Goal: Task Accomplishment & Management: Manage account settings

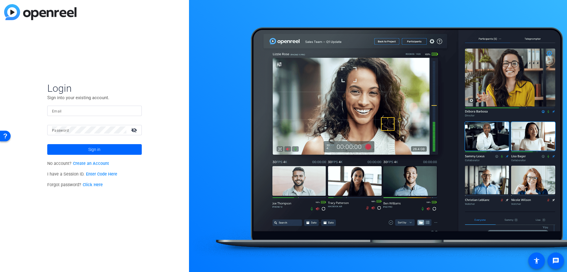
click at [529, 19] on div at bounding box center [378, 136] width 378 height 272
click at [108, 105] on div at bounding box center [94, 110] width 85 height 10
type input "korah.robinson@mcmcg.com"
click at [47, 144] on button "Sign in" at bounding box center [94, 149] width 95 height 11
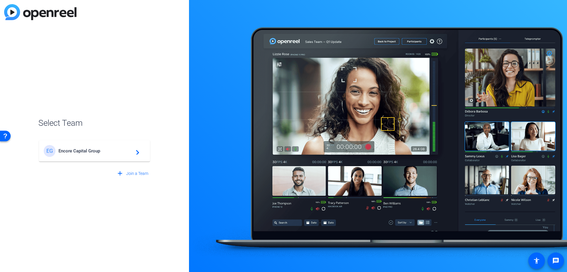
click at [114, 150] on span "Encore Capital Group" at bounding box center [96, 150] width 74 height 5
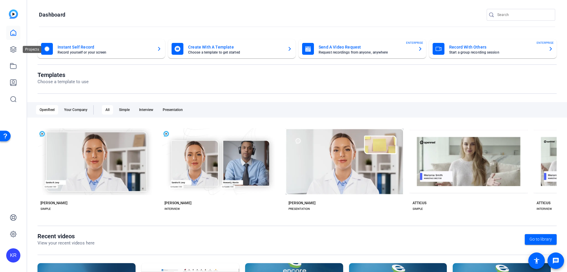
click at [16, 51] on icon at bounding box center [13, 49] width 7 height 7
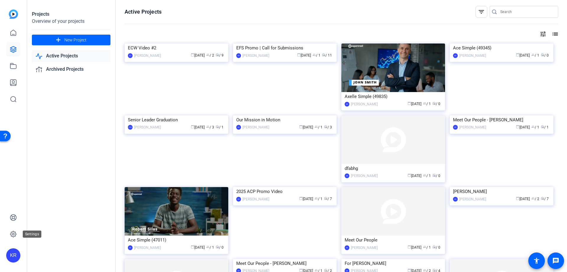
click at [12, 236] on icon at bounding box center [13, 234] width 6 height 6
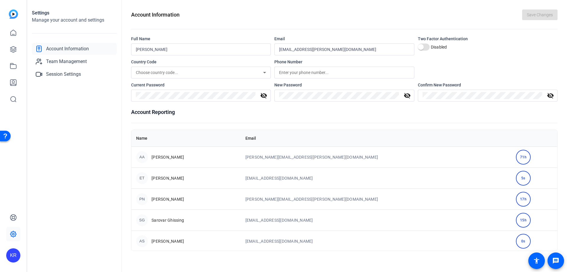
drag, startPoint x: 154, startPoint y: 155, endPoint x: 513, endPoint y: 154, distance: 359.0
click at [513, 154] on tr "AA Andrea Acierno andrea.acierno@mcmcg.com 71h" at bounding box center [344, 156] width 426 height 21
click at [513, 154] on td "71h" at bounding box center [534, 156] width 46 height 21
click at [77, 72] on span "Session Settings" at bounding box center [63, 74] width 35 height 7
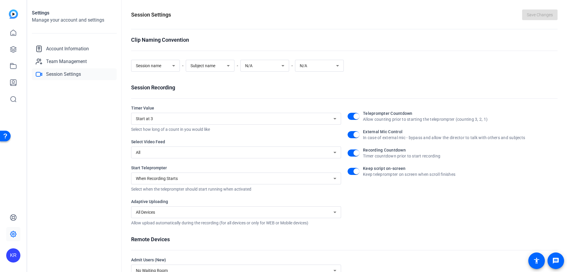
click at [155, 64] on span "Session name" at bounding box center [148, 65] width 25 height 5
click at [155, 64] on div at bounding box center [283, 136] width 567 height 272
click at [170, 150] on div "All" at bounding box center [235, 152] width 198 height 7
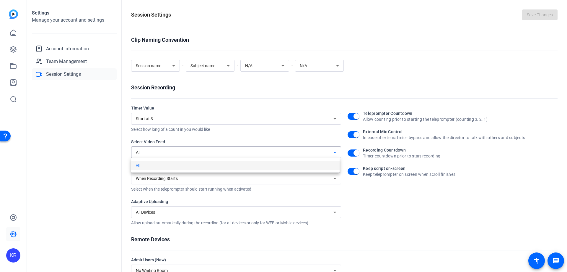
click at [170, 150] on div at bounding box center [283, 136] width 567 height 272
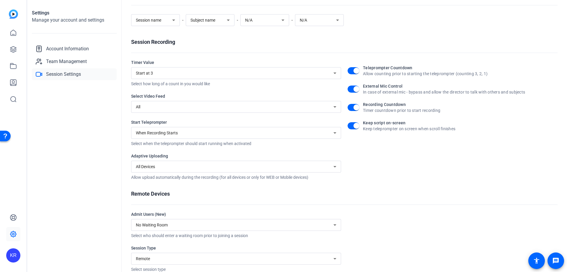
scroll to position [55, 0]
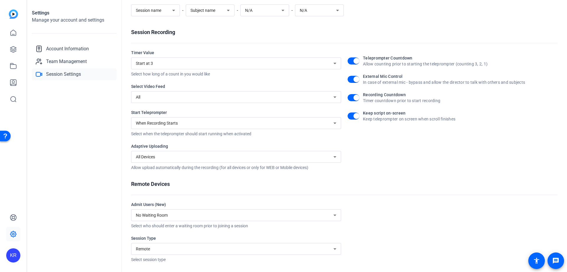
click at [215, 126] on div "When Recording Starts" at bounding box center [235, 122] width 198 height 7
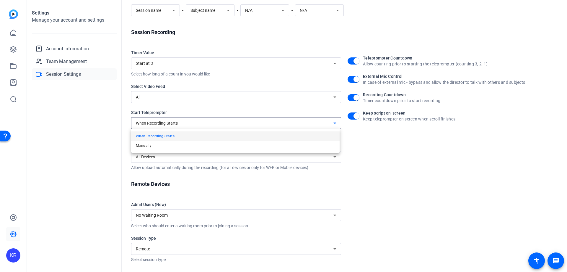
click at [215, 126] on div at bounding box center [283, 136] width 567 height 272
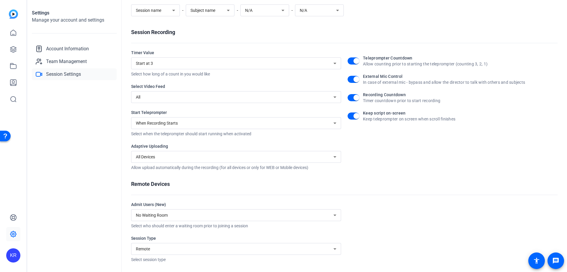
click at [321, 158] on div "All Devices" at bounding box center [235, 156] width 198 height 7
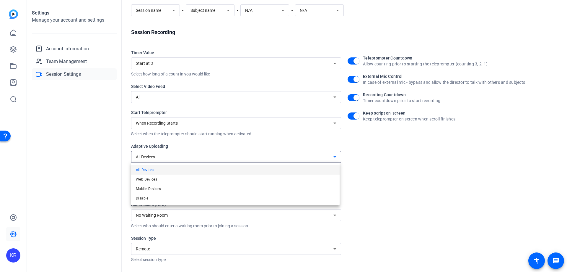
click at [321, 158] on div at bounding box center [283, 136] width 567 height 272
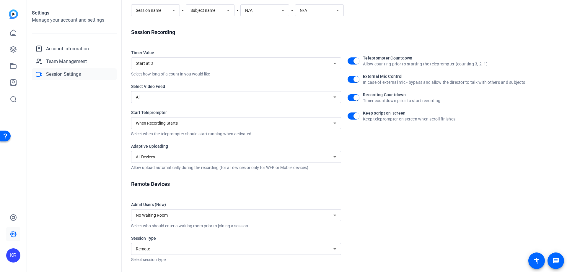
click at [347, 188] on div "Remote Devices Admit Users (New) No Waiting Room Select who should enter a wait…" at bounding box center [344, 221] width 427 height 82
click at [274, 246] on div "Remote" at bounding box center [235, 248] width 198 height 7
click at [274, 246] on div at bounding box center [283, 136] width 567 height 272
click at [407, 207] on div at bounding box center [453, 231] width 210 height 61
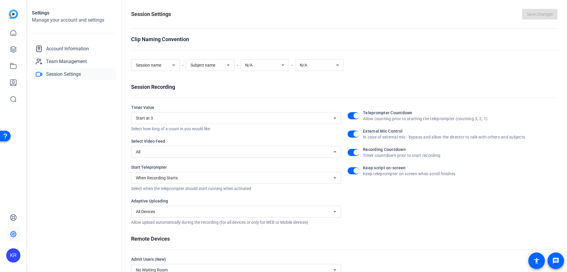
scroll to position [0, 0]
click at [17, 220] on icon at bounding box center [13, 217] width 7 height 7
click at [15, 29] on link at bounding box center [13, 33] width 14 height 14
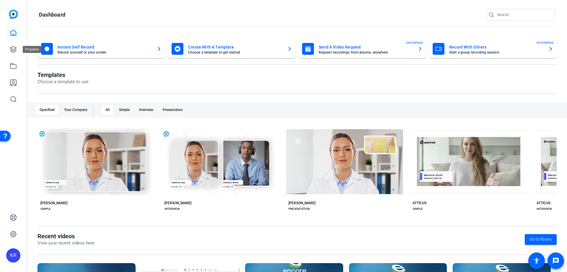
click at [19, 50] on link at bounding box center [13, 49] width 14 height 14
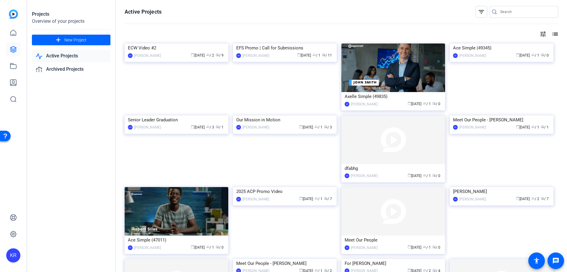
click at [174, 52] on div "ECW Video #2" at bounding box center [176, 47] width 97 height 9
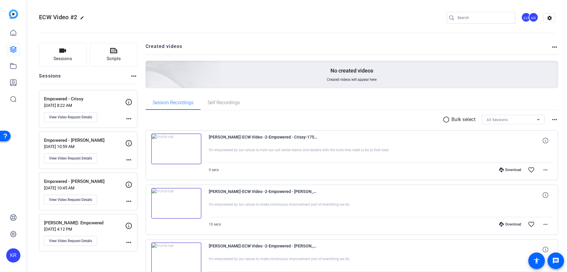
click at [549, 16] on mat-icon "settings" at bounding box center [550, 18] width 12 height 9
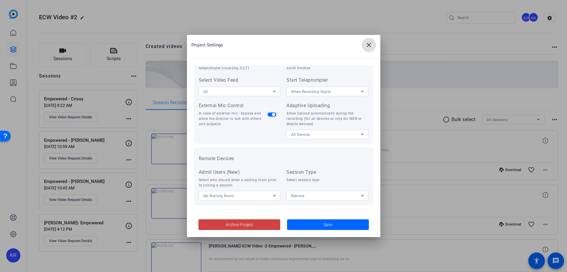
scroll to position [122, 0]
click at [371, 48] on mat-icon "close" at bounding box center [368, 44] width 7 height 7
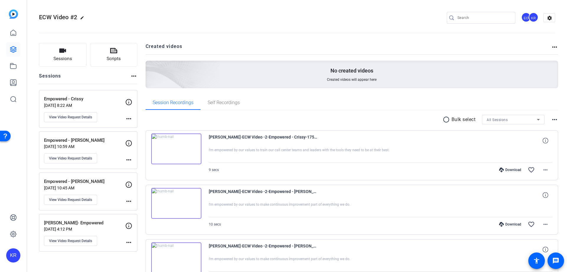
click at [133, 77] on mat-icon "more_horiz" at bounding box center [133, 75] width 7 height 7
click at [139, 82] on span "View Archived Sessions" at bounding box center [155, 84] width 40 height 7
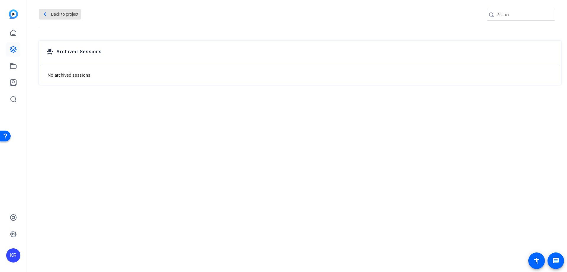
click at [57, 16] on span "Back to project" at bounding box center [64, 13] width 27 height 9
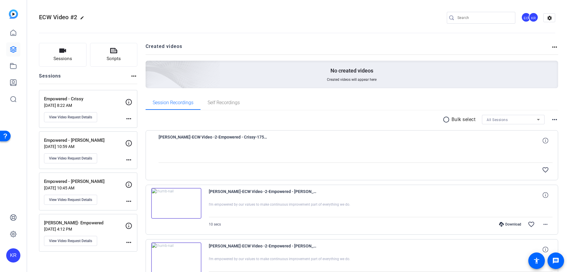
click at [58, 60] on span "Sessions" at bounding box center [62, 58] width 19 height 7
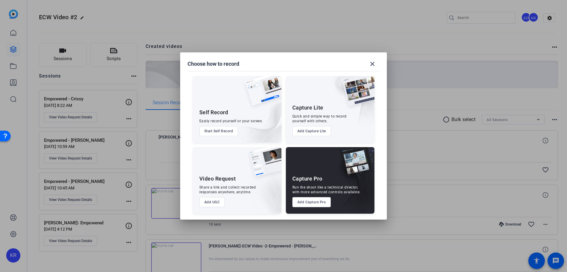
click at [374, 65] on mat-icon "close" at bounding box center [372, 63] width 7 height 7
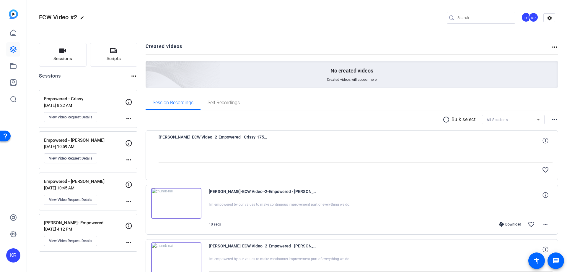
click at [128, 99] on icon at bounding box center [129, 102] width 6 height 6
click at [59, 116] on span "View Video Request Details" at bounding box center [70, 117] width 43 height 5
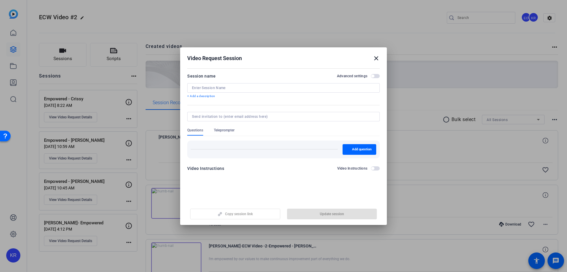
type input "Empowered - Crissy"
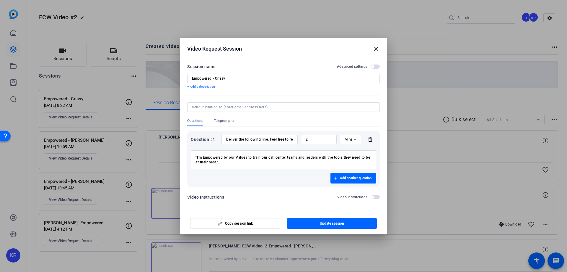
click at [376, 49] on mat-icon "close" at bounding box center [376, 48] width 7 height 7
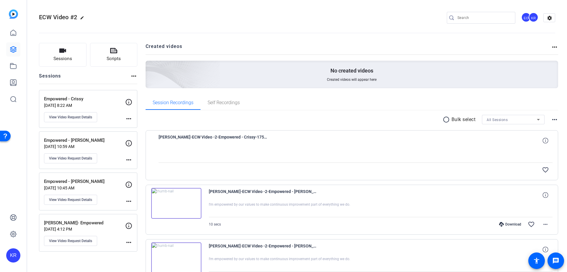
click at [551, 46] on mat-icon "more_horiz" at bounding box center [554, 46] width 7 height 7
click at [550, 46] on div at bounding box center [283, 136] width 567 height 272
click at [551, 119] on mat-icon "more_horiz" at bounding box center [554, 119] width 7 height 7
click at [550, 119] on div at bounding box center [283, 136] width 567 height 272
click at [546, 19] on mat-icon "settings" at bounding box center [550, 18] width 12 height 9
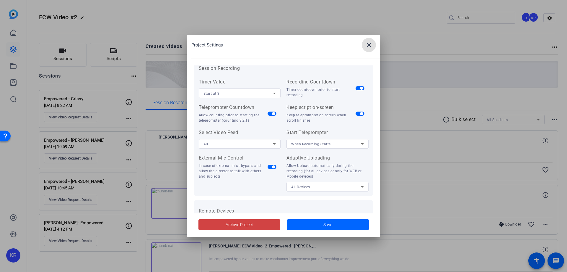
scroll to position [33, 0]
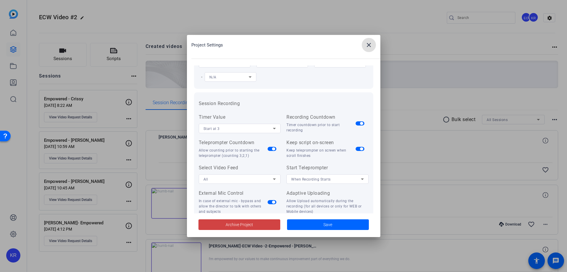
click at [367, 46] on mat-icon "close" at bounding box center [368, 44] width 7 height 7
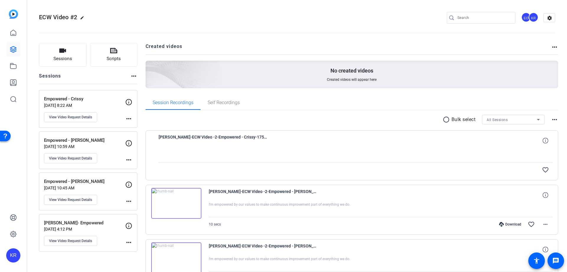
click at [553, 259] on mat-icon "message" at bounding box center [556, 260] width 7 height 7
click at [135, 75] on mat-icon "more_horiz" at bounding box center [133, 75] width 7 height 7
click at [135, 75] on div at bounding box center [283, 136] width 567 height 272
click at [84, 18] on mat-icon "edit" at bounding box center [83, 19] width 7 height 7
click at [102, 16] on span "clear" at bounding box center [101, 17] width 7 height 7
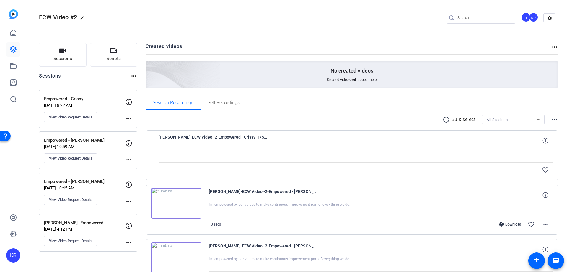
click at [125, 116] on div "Empowered - Crissy Sep 04, 2025 @ 8:22 AM View Video Request Details" at bounding box center [84, 108] width 81 height 27
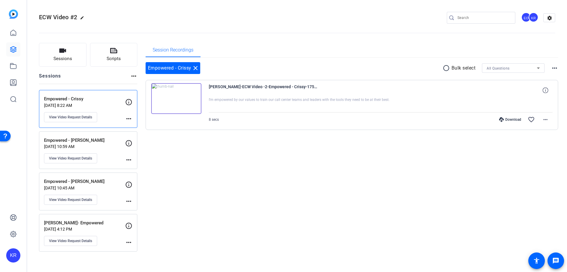
click at [125, 116] on div "Empowered - Crissy Sep 04, 2025 @ 8:22 AM View Video Request Details" at bounding box center [84, 108] width 81 height 27
click at [555, 68] on mat-icon "more_horiz" at bounding box center [554, 67] width 7 height 7
click at [555, 68] on div at bounding box center [283, 136] width 567 height 272
click at [77, 115] on span "View Video Request Details" at bounding box center [70, 117] width 43 height 5
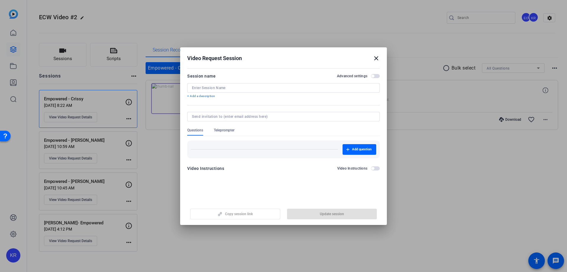
type input "Empowered - Crissy"
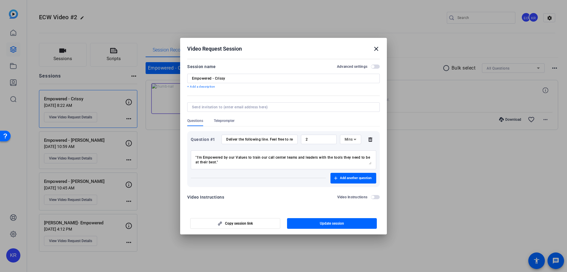
click at [375, 50] on mat-icon "close" at bounding box center [376, 48] width 7 height 7
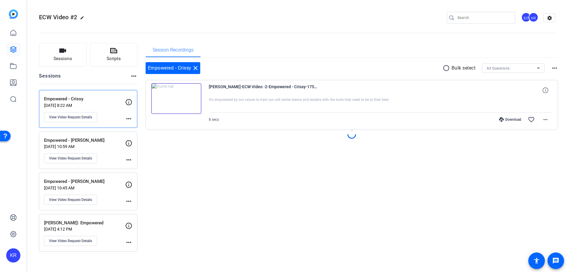
click at [552, 17] on mat-icon "settings" at bounding box center [550, 18] width 12 height 9
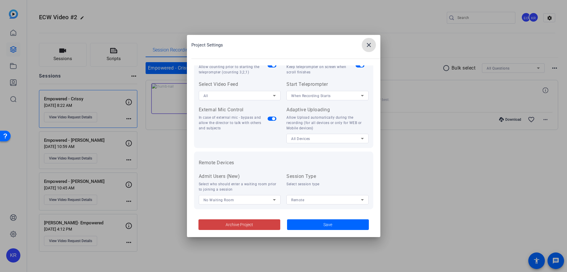
scroll to position [122, 0]
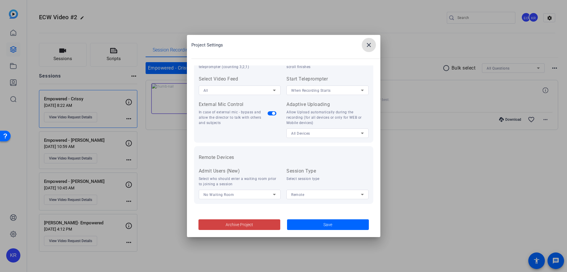
click at [367, 45] on mat-icon "close" at bounding box center [368, 44] width 7 height 7
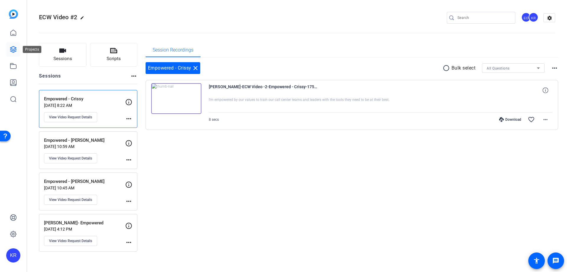
click at [14, 51] on icon at bounding box center [13, 49] width 6 height 6
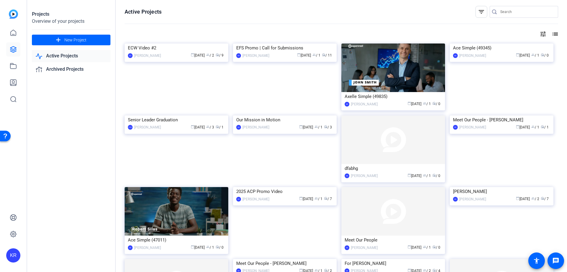
click at [162, 43] on img at bounding box center [177, 43] width 104 height 0
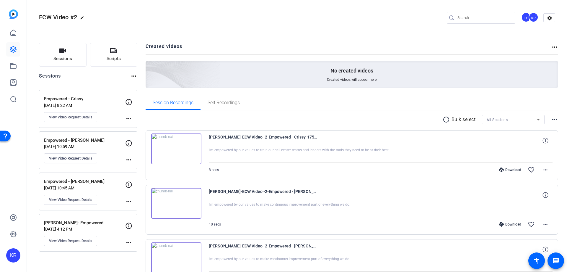
click at [135, 75] on mat-icon "more_horiz" at bounding box center [133, 75] width 7 height 7
click at [135, 75] on div at bounding box center [283, 136] width 567 height 272
click at [553, 46] on mat-icon "more_horiz" at bounding box center [554, 46] width 7 height 7
click at [553, 46] on div at bounding box center [283, 136] width 567 height 272
click at [131, 158] on mat-icon "more_horiz" at bounding box center [128, 159] width 7 height 7
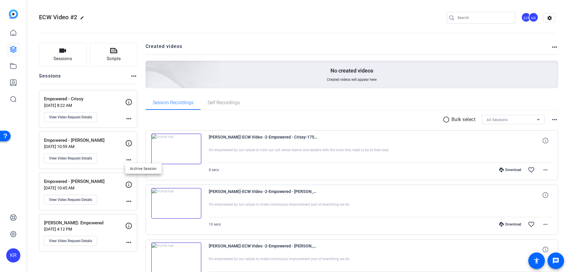
click at [131, 158] on div at bounding box center [283, 136] width 567 height 272
click at [131, 201] on mat-icon "more_horiz" at bounding box center [128, 200] width 7 height 7
click at [131, 201] on div at bounding box center [283, 136] width 567 height 272
click at [133, 242] on div "Suchita- Empowered Aug 19, 2025 @ 4:12 PM View Video Request Details more_horiz" at bounding box center [88, 233] width 98 height 38
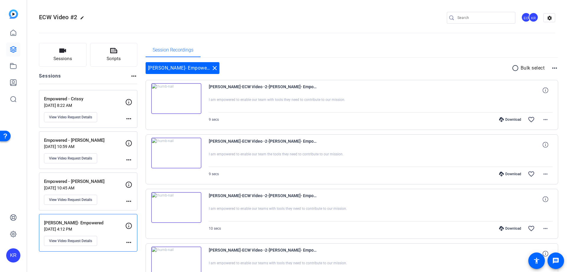
click at [130, 241] on mat-icon "more_horiz" at bounding box center [128, 241] width 7 height 7
click at [130, 241] on div at bounding box center [283, 136] width 567 height 272
click at [227, 25] on openreel-divider-bar at bounding box center [297, 31] width 516 height 18
click at [211, 68] on mat-icon "close" at bounding box center [214, 67] width 7 height 7
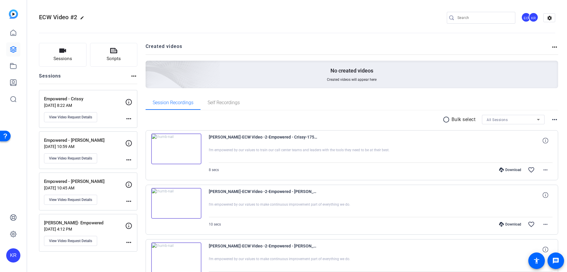
click at [542, 11] on div "ECW Video #2 edit EO KR settings" at bounding box center [297, 18] width 516 height 45
click at [133, 77] on mat-icon "more_horiz" at bounding box center [133, 75] width 7 height 7
click at [545, 169] on div at bounding box center [283, 136] width 567 height 272
click at [543, 171] on mat-icon "more_horiz" at bounding box center [545, 169] width 7 height 7
click at [543, 171] on div at bounding box center [283, 136] width 567 height 272
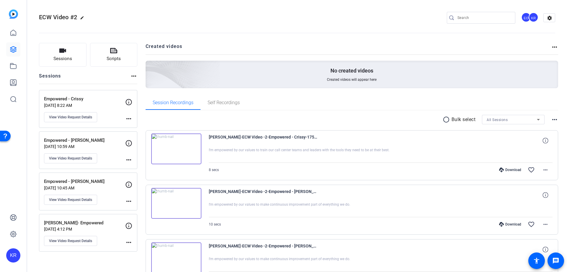
click at [133, 75] on mat-icon "more_horiz" at bounding box center [133, 75] width 7 height 7
click at [102, 20] on div at bounding box center [283, 136] width 567 height 272
click at [80, 17] on mat-icon "edit" at bounding box center [83, 19] width 7 height 7
click at [103, 17] on span "clear" at bounding box center [101, 17] width 7 height 7
click at [531, 17] on div "KR" at bounding box center [534, 17] width 10 height 10
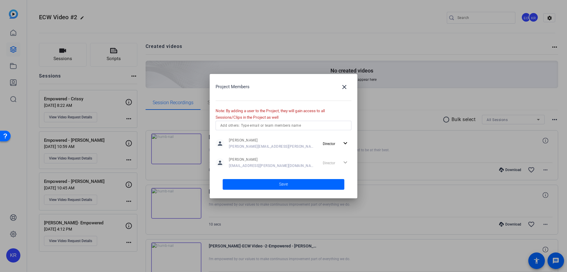
drag, startPoint x: 215, startPoint y: 108, endPoint x: 295, endPoint y: 115, distance: 80.7
click at [295, 115] on div "Project Members close Note: By adding a user to the Project, they will gain acc…" at bounding box center [284, 136] width 148 height 124
click at [347, 146] on mat-icon "expand_more" at bounding box center [345, 142] width 7 height 7
click at [347, 144] on div at bounding box center [283, 136] width 567 height 272
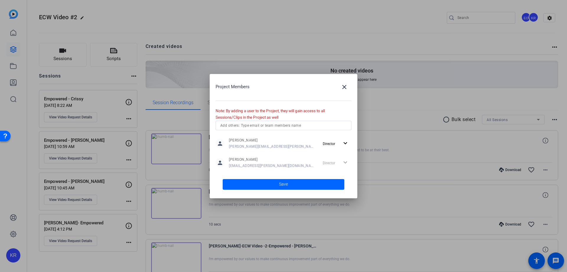
click at [342, 88] on mat-icon "close" at bounding box center [344, 86] width 7 height 7
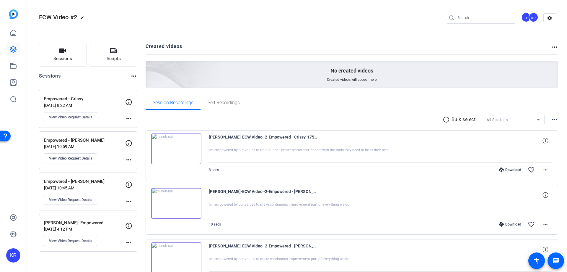
click at [82, 122] on div "Empowered - Crissy Sep 04, 2025 @ 8:22 AM View Video Request Details more_horiz" at bounding box center [88, 109] width 98 height 38
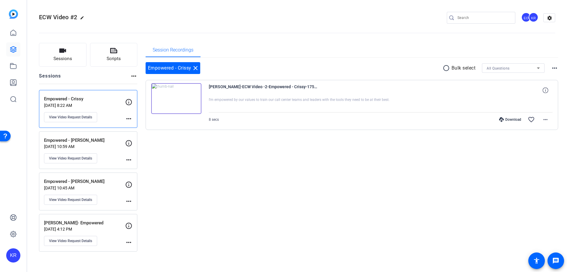
click at [86, 117] on span "View Video Request Details" at bounding box center [70, 117] width 43 height 5
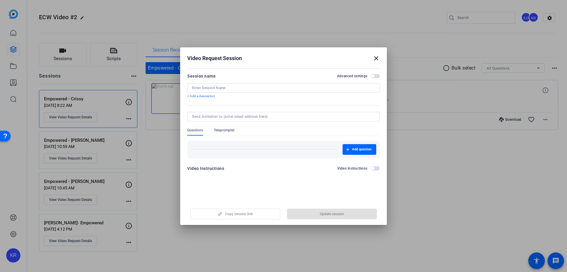
type input "Empowered - Crissy"
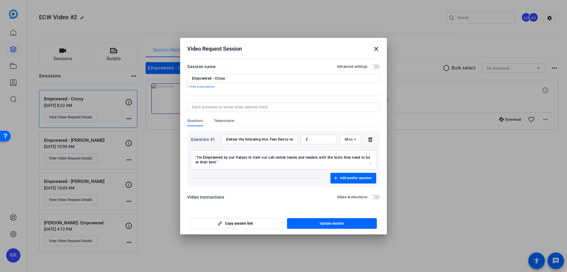
click at [376, 64] on span "button" at bounding box center [375, 66] width 9 height 4
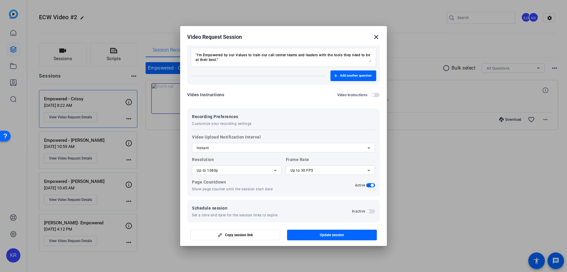
scroll to position [97, 0]
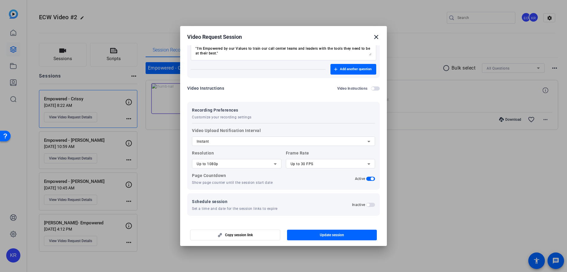
click at [277, 142] on div "Instant" at bounding box center [282, 141] width 171 height 7
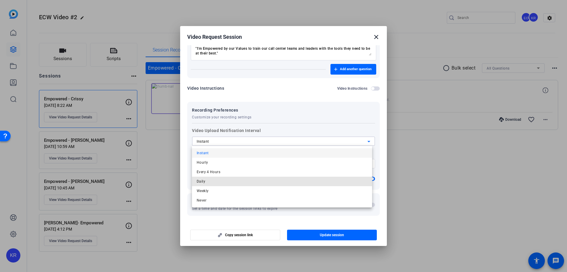
click at [285, 182] on mat-option "Daily" at bounding box center [282, 180] width 180 height 9
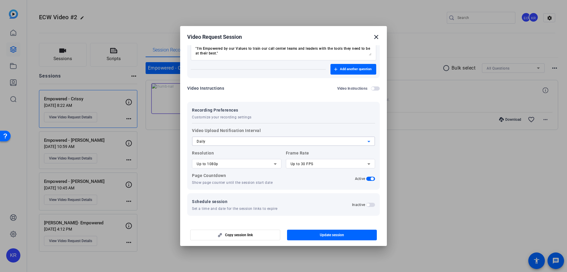
click at [288, 143] on div "Daily" at bounding box center [282, 141] width 171 height 7
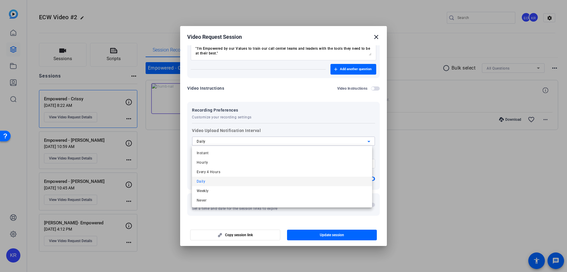
click at [290, 172] on mat-option "Every 4 Hours" at bounding box center [282, 171] width 180 height 9
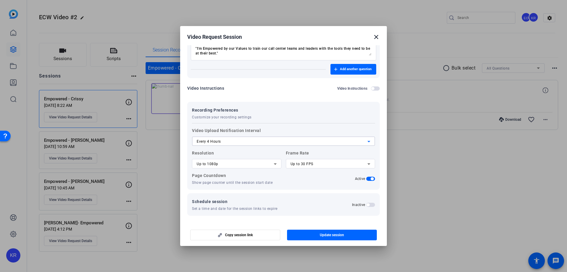
click at [321, 231] on span "button" at bounding box center [332, 235] width 90 height 14
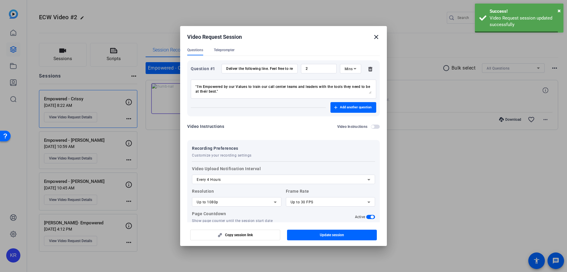
scroll to position [0, 0]
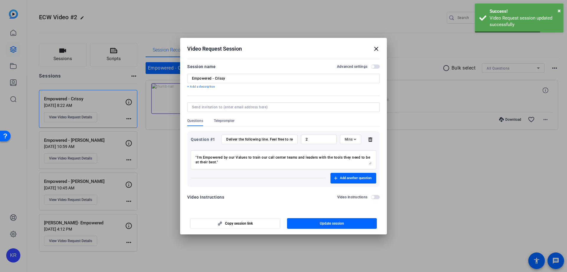
click at [377, 47] on mat-icon "close" at bounding box center [376, 48] width 7 height 7
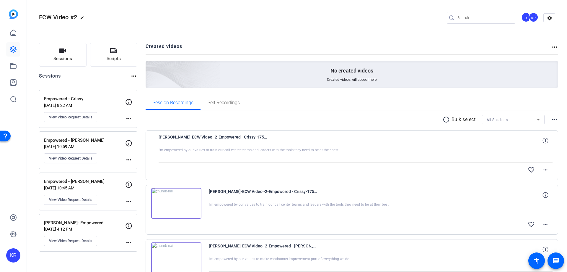
click at [77, 56] on button "Sessions" at bounding box center [63, 55] width 48 height 24
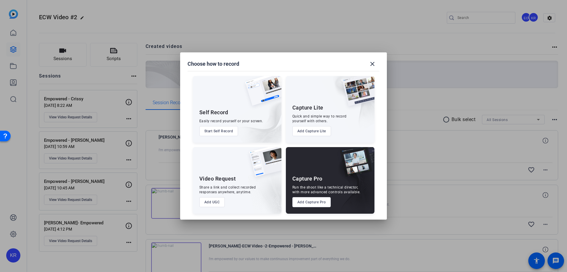
click at [219, 205] on button "Add UGC" at bounding box center [212, 202] width 26 height 10
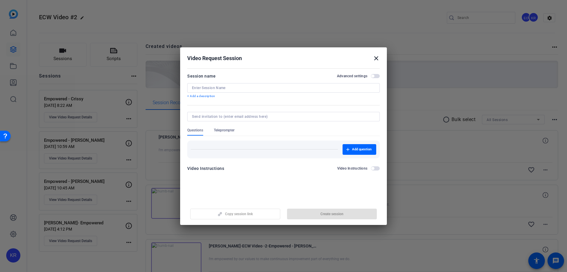
click at [279, 88] on input at bounding box center [283, 87] width 183 height 5
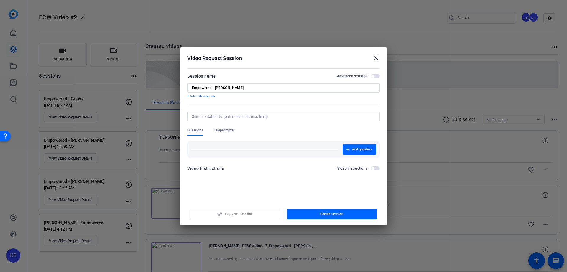
type input "Empowered - [PERSON_NAME]"
click at [332, 212] on span "Create session" at bounding box center [332, 213] width 23 height 5
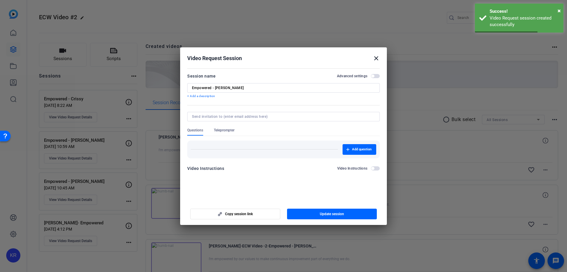
click at [376, 59] on mat-icon "close" at bounding box center [376, 58] width 7 height 7
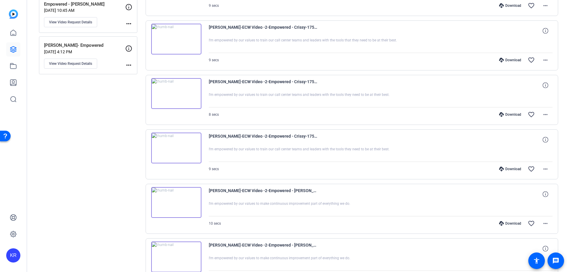
scroll to position [236, 0]
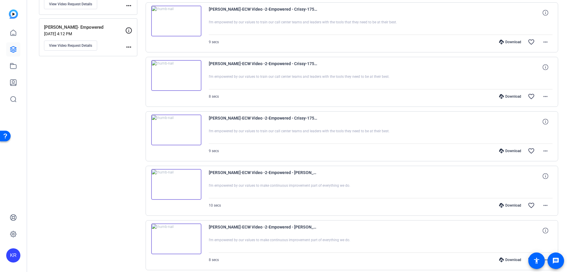
click at [169, 129] on img at bounding box center [176, 129] width 50 height 31
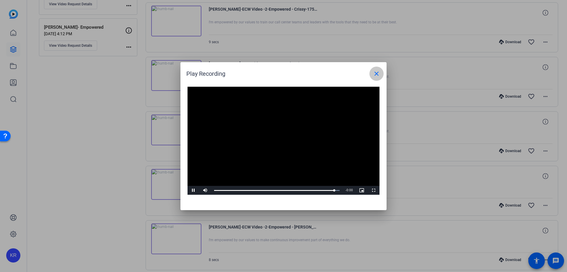
click at [381, 72] on span at bounding box center [377, 73] width 14 height 14
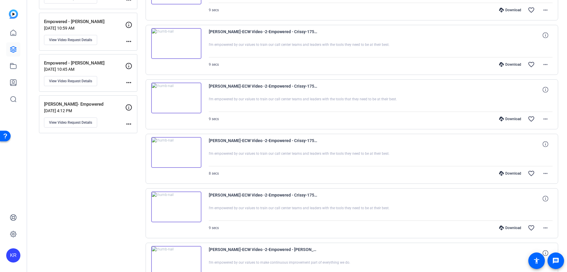
scroll to position [148, 0]
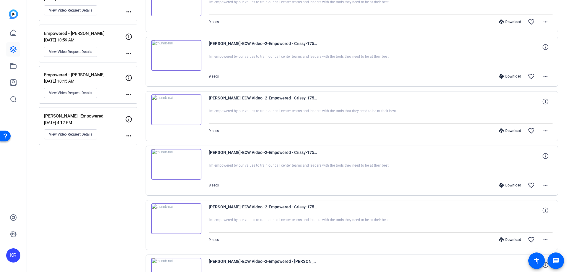
click at [183, 113] on img at bounding box center [176, 109] width 50 height 31
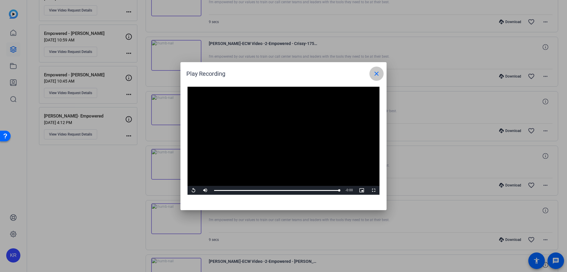
click at [373, 70] on mat-icon "close" at bounding box center [376, 73] width 7 height 7
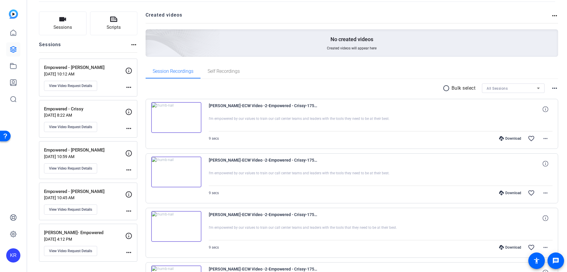
scroll to position [30, 0]
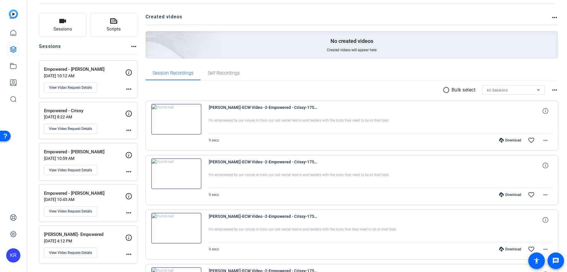
click at [181, 121] on img at bounding box center [176, 119] width 50 height 31
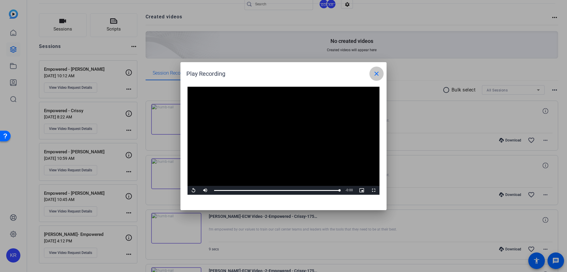
click at [376, 69] on span at bounding box center [377, 73] width 14 height 14
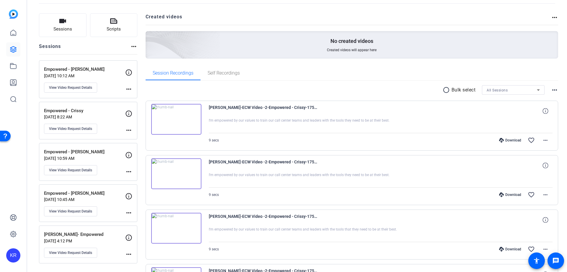
click at [405, 62] on openreel-project-creator-list "Created videos more_horiz No created videos Created videos will appear here" at bounding box center [352, 39] width 413 height 53
click at [92, 71] on p "Empowered - [PERSON_NAME]" at bounding box center [84, 69] width 81 height 7
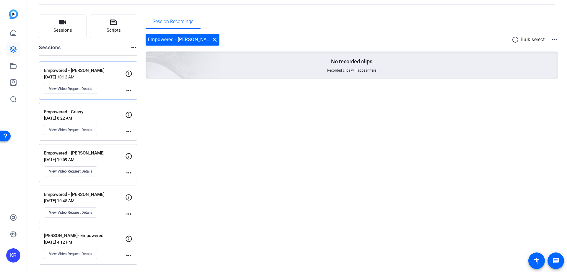
scroll to position [28, 0]
click at [131, 87] on mat-icon "more_horiz" at bounding box center [128, 90] width 7 height 7
click at [129, 129] on div at bounding box center [283, 136] width 567 height 272
click at [129, 129] on mat-icon "more_horiz" at bounding box center [128, 131] width 7 height 7
click at [129, 129] on div at bounding box center [283, 136] width 567 height 272
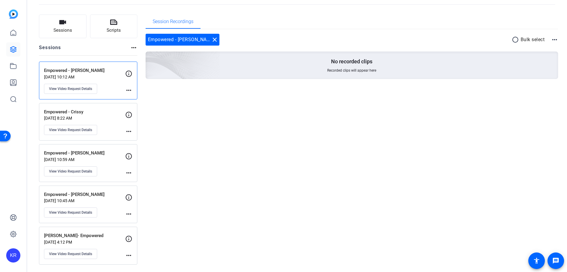
click at [83, 129] on span "View Video Request Details" at bounding box center [70, 129] width 43 height 5
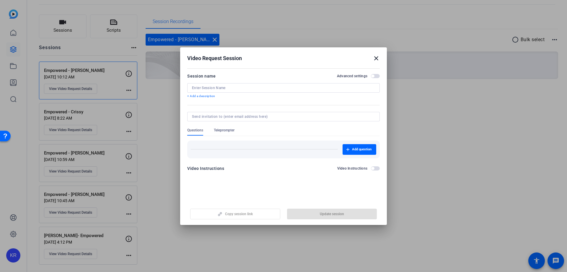
type input "Empowered - Crissy"
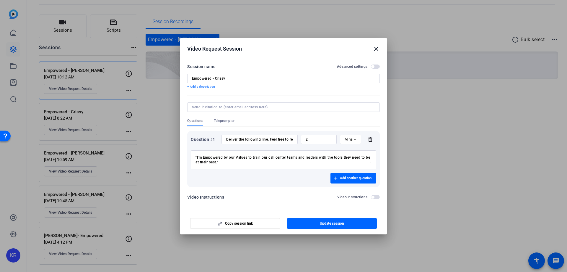
click at [273, 139] on input "Deliver the following line. Feel free to record multiple takes or variations—th…" at bounding box center [259, 139] width 67 height 5
click at [377, 49] on mat-icon "close" at bounding box center [376, 48] width 7 height 7
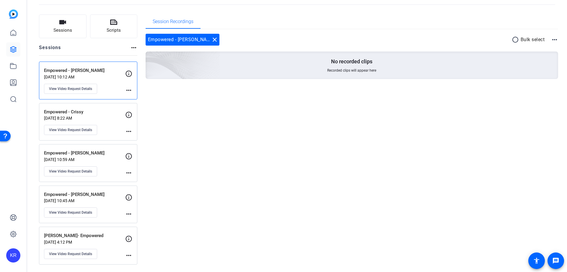
click at [83, 92] on button "View Video Request Details" at bounding box center [70, 89] width 53 height 10
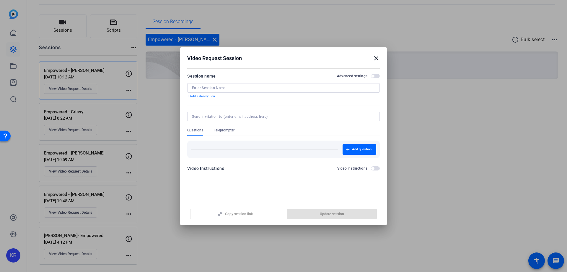
type input "Empowered - [PERSON_NAME]"
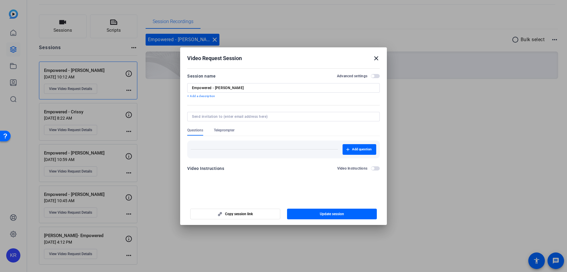
click at [253, 117] on input at bounding box center [282, 116] width 181 height 5
click at [370, 150] on span "Add question" at bounding box center [362, 149] width 20 height 5
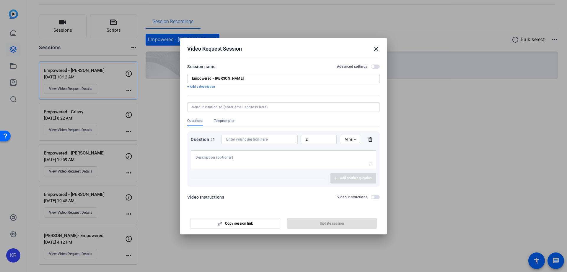
click at [280, 139] on input at bounding box center [259, 139] width 67 height 5
paste input "Deliver the following line. Feel free to record multiple takes or variations—th…"
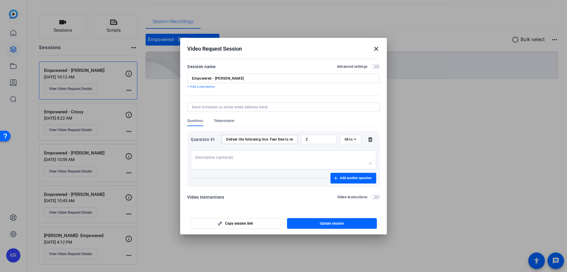
scroll to position [0, 92]
type input "Deliver the following line. Feel free to record multiple takes or variations—th…"
click at [283, 164] on textarea at bounding box center [284, 159] width 176 height 9
click at [303, 155] on textarea at bounding box center [284, 159] width 176 height 9
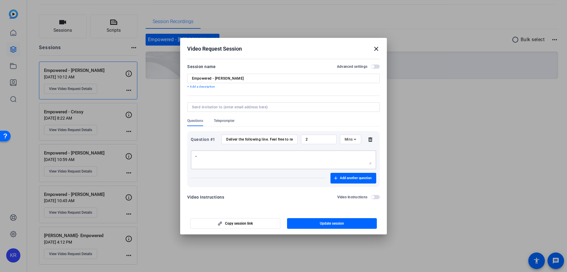
paste textarea "I’m empowered by our Values to protect what matters most — our people, our cons…"
type textarea ""I’m empowered by our Values to protect what matters most — our people, our con…"
click at [374, 66] on span "button" at bounding box center [372, 66] width 3 height 3
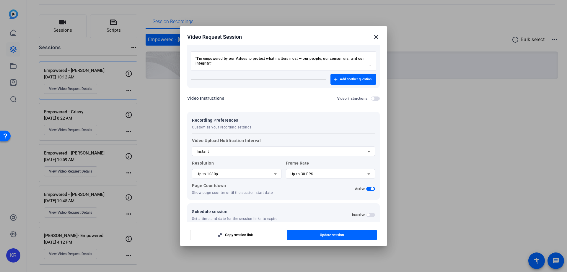
scroll to position [91, 0]
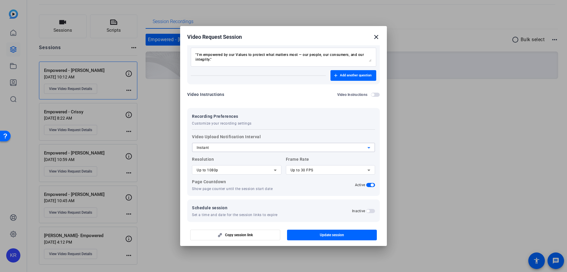
click at [270, 144] on div "Instant" at bounding box center [282, 147] width 171 height 7
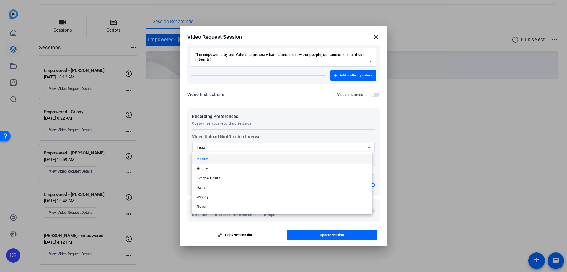
click at [275, 166] on mat-option "Hourly" at bounding box center [282, 168] width 180 height 9
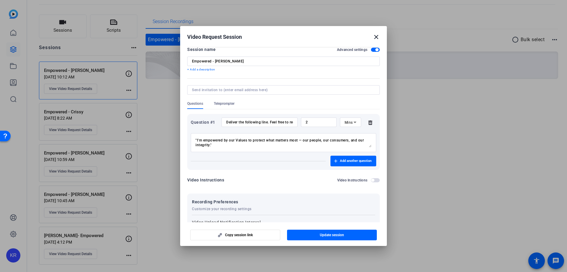
scroll to position [0, 0]
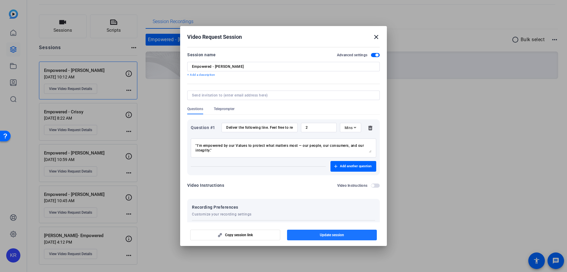
click at [340, 234] on span "Update session" at bounding box center [332, 234] width 24 height 5
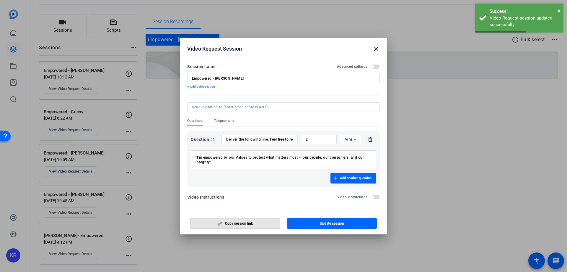
click at [257, 222] on span "button" at bounding box center [236, 223] width 90 height 14
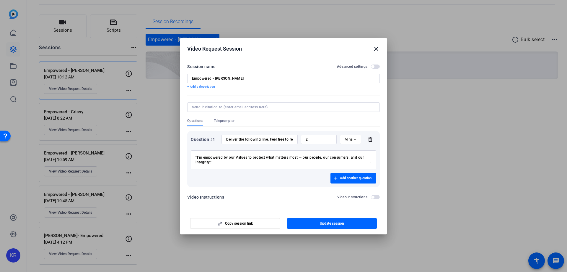
click at [229, 162] on textarea ""I’m empowered by our Values to protect what matters most — our people, our con…" at bounding box center [284, 159] width 176 height 9
click at [233, 222] on span "Copy session link" at bounding box center [239, 223] width 28 height 5
click at [440, 53] on div at bounding box center [283, 136] width 567 height 272
click at [378, 49] on mat-icon "close" at bounding box center [376, 48] width 7 height 7
